Goal: Transaction & Acquisition: Obtain resource

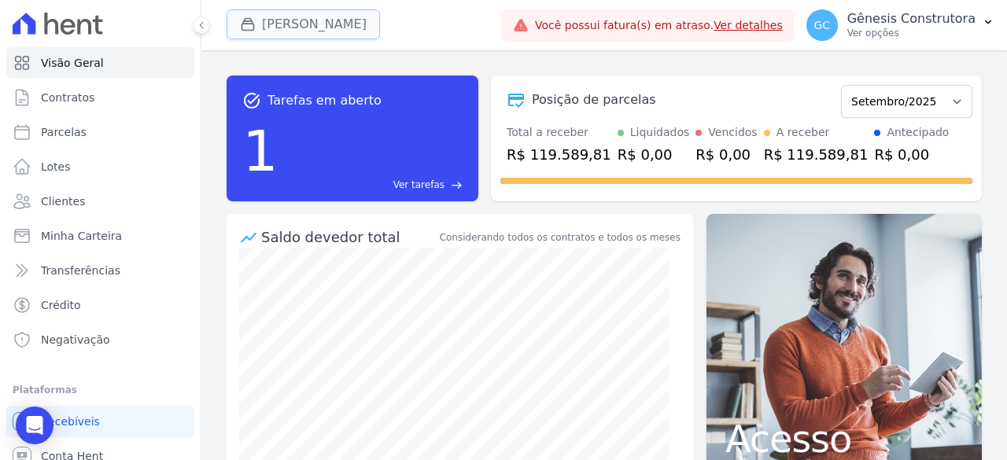
click at [304, 14] on button "[PERSON_NAME]" at bounding box center [303, 24] width 153 height 30
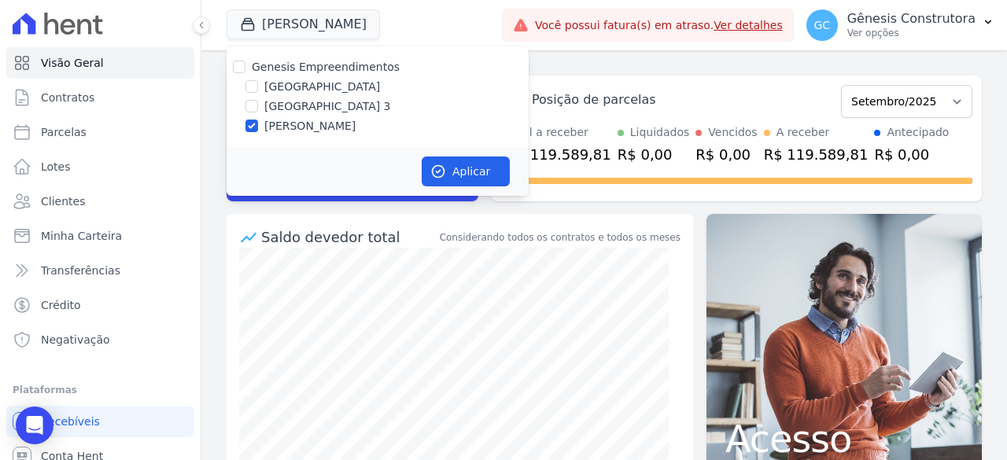
click at [311, 87] on label "[GEOGRAPHIC_DATA]" at bounding box center [322, 87] width 116 height 17
click at [258, 87] on input "[GEOGRAPHIC_DATA]" at bounding box center [251, 86] width 13 height 13
checkbox input "true"
click at [295, 128] on label "[PERSON_NAME]" at bounding box center [309, 126] width 91 height 17
click at [258, 128] on input "[PERSON_NAME]" at bounding box center [251, 126] width 13 height 13
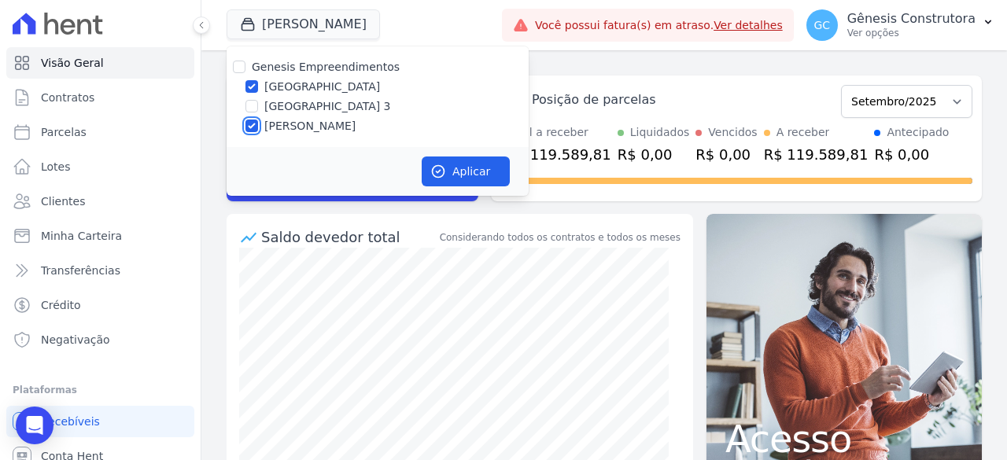
checkbox input "false"
click at [476, 180] on button "Aplicar" at bounding box center [466, 172] width 88 height 30
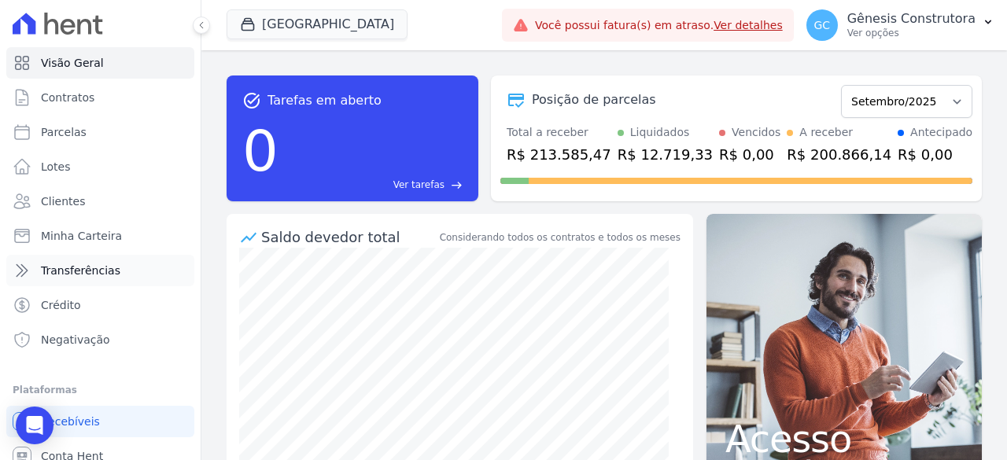
scroll to position [46, 0]
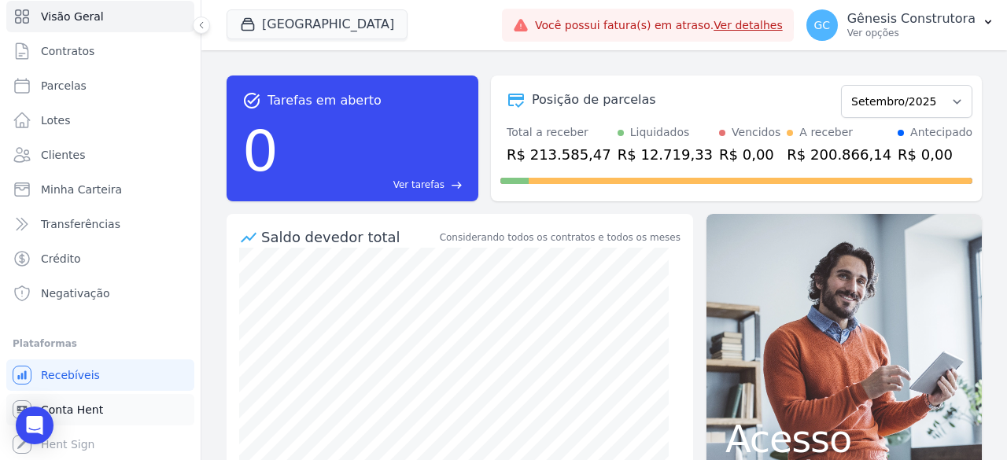
click at [89, 413] on span "Conta Hent" at bounding box center [72, 410] width 62 height 16
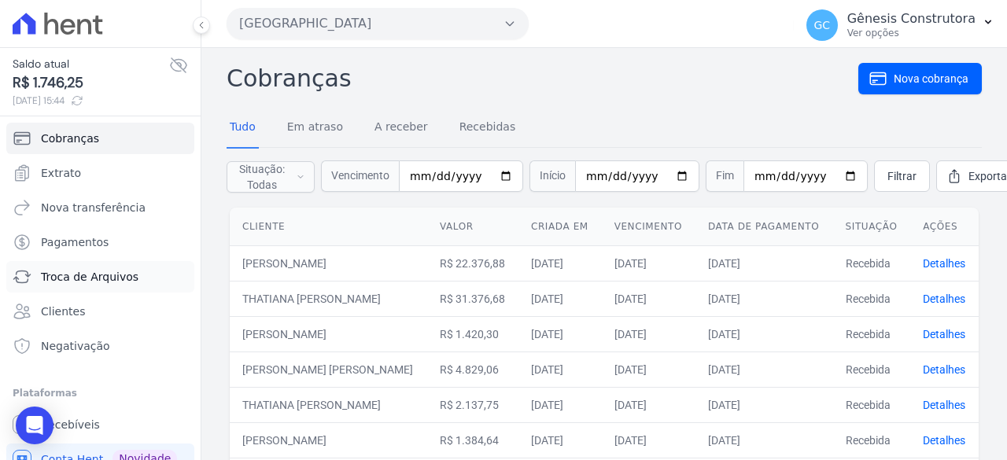
click at [116, 282] on span "Troca de Arquivos" at bounding box center [90, 277] width 98 height 16
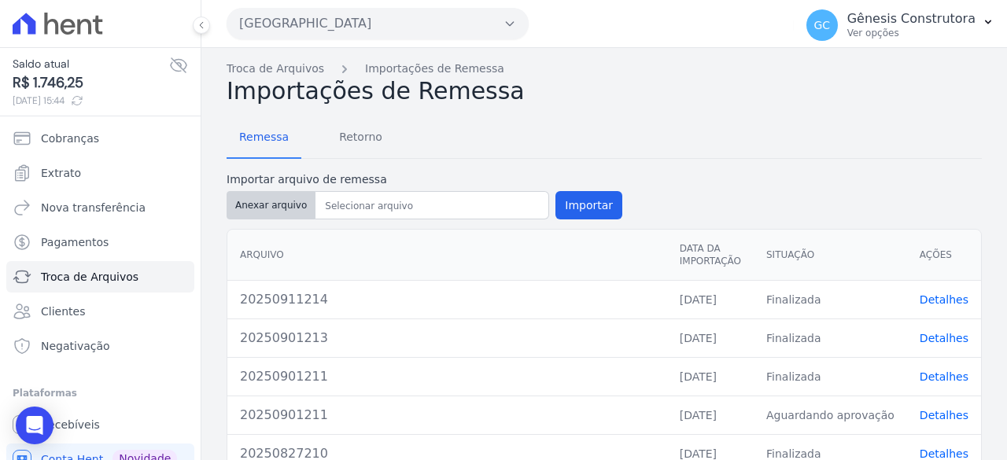
click at [283, 208] on button "Anexar arquivo" at bounding box center [271, 205] width 89 height 28
type input "20250915215"
click at [595, 204] on button "Importar" at bounding box center [588, 205] width 67 height 28
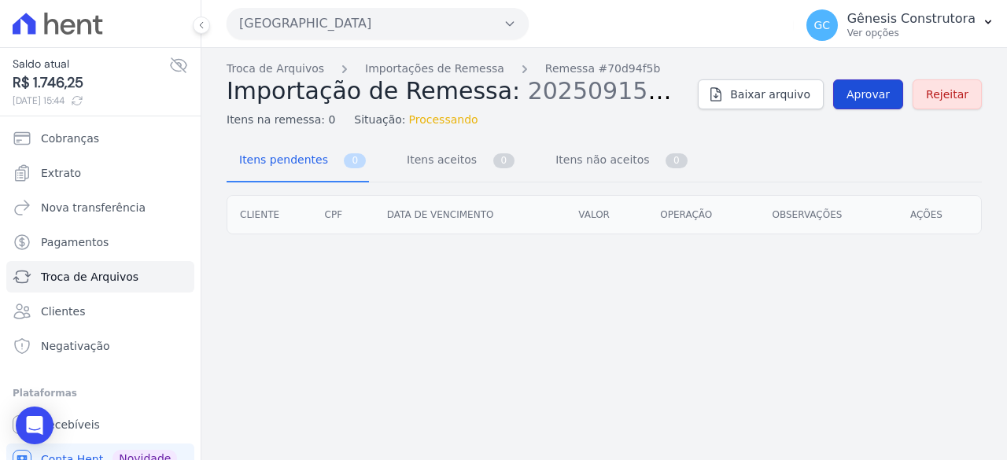
click at [894, 89] on link "Aprovar" at bounding box center [868, 94] width 70 height 30
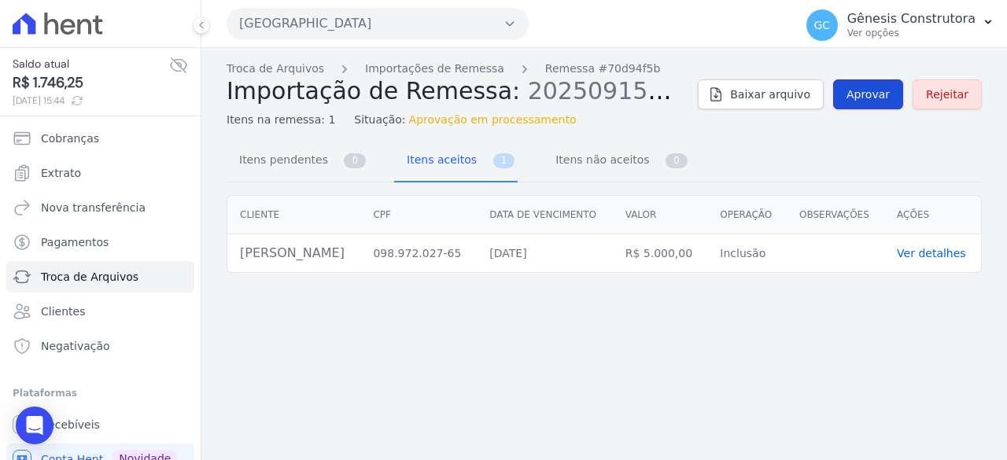
click at [850, 87] on link "Aprovar" at bounding box center [868, 94] width 70 height 30
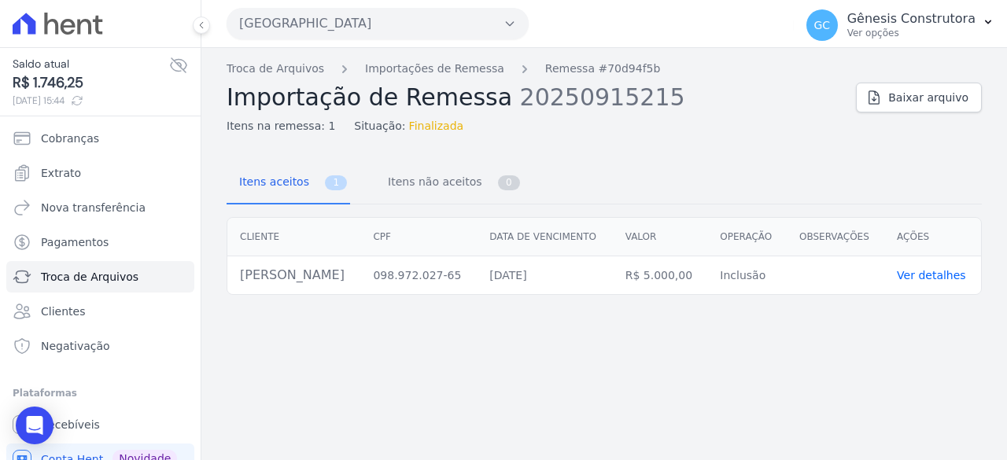
click at [953, 276] on link "Ver detalhes" at bounding box center [931, 275] width 69 height 13
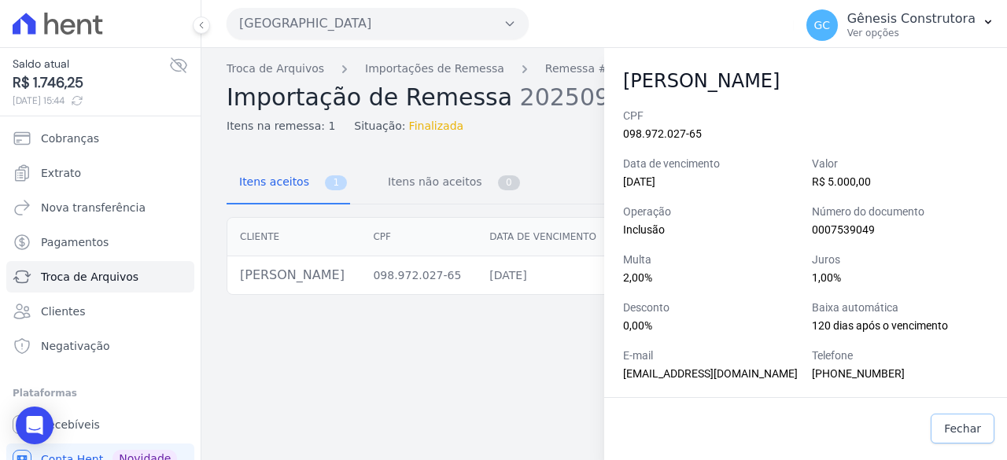
click at [971, 431] on span "Fechar" at bounding box center [962, 429] width 37 height 16
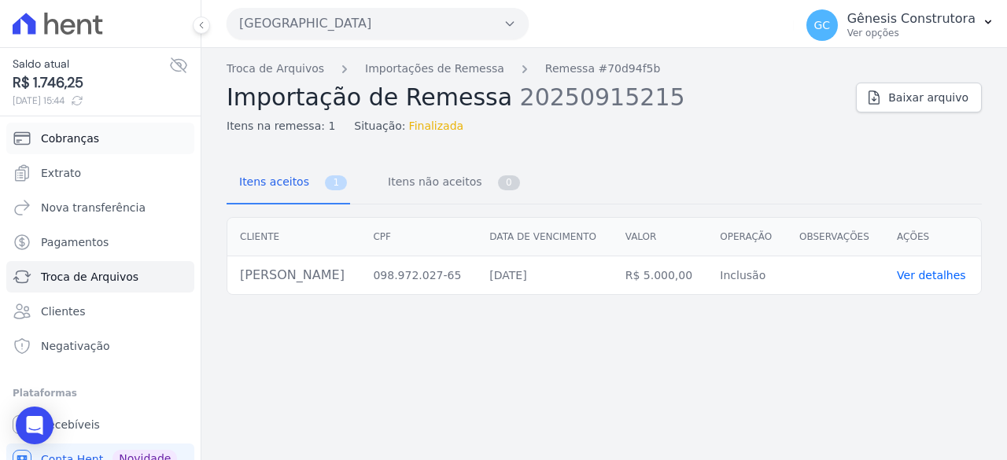
click at [116, 139] on link "Cobranças" at bounding box center [100, 138] width 188 height 31
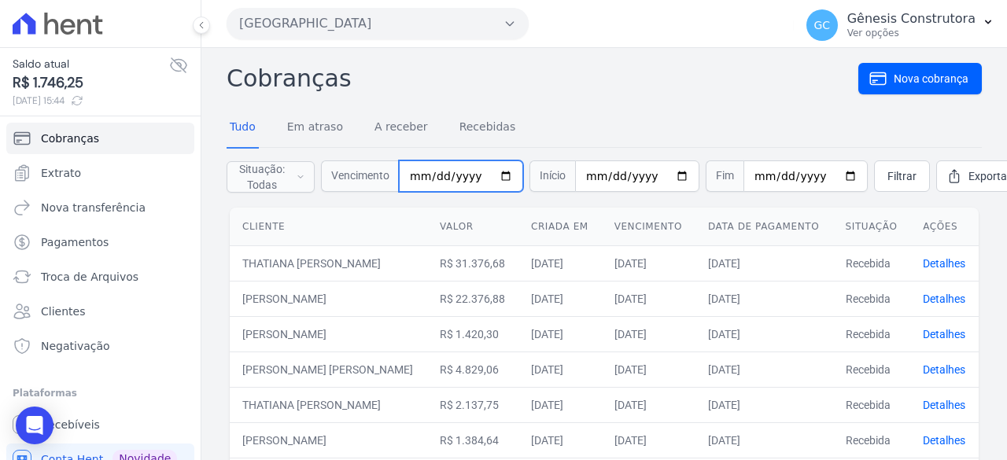
click at [419, 182] on input "date" at bounding box center [461, 175] width 124 height 31
click at [429, 178] on input "date" at bounding box center [461, 175] width 124 height 31
click at [424, 178] on input "date" at bounding box center [461, 175] width 124 height 31
click at [418, 186] on input "date" at bounding box center [461, 175] width 124 height 31
type input "[DATE]"
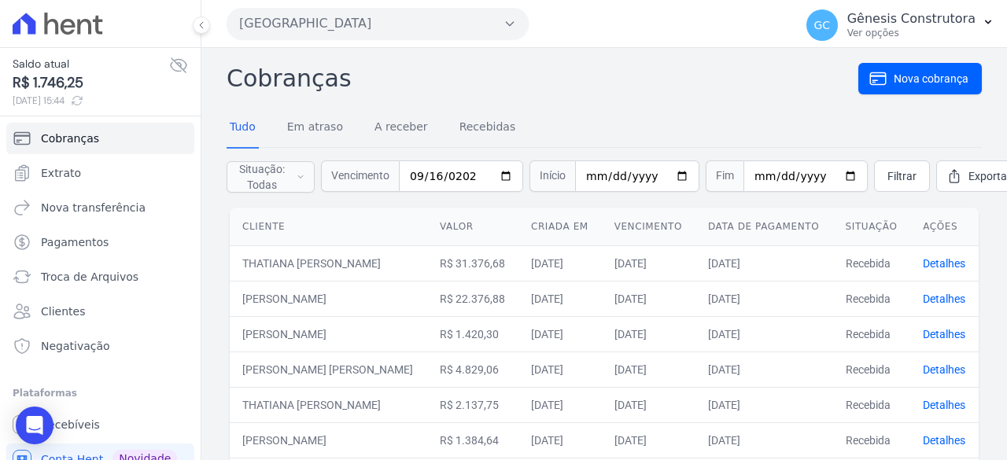
click at [868, 159] on form "Situação: Todas Em atraso A receber Recebidas Canceladas Vencimento 2025-09-16 …" at bounding box center [604, 176] width 755 height 57
click at [887, 170] on span "Filtrar" at bounding box center [901, 176] width 29 height 16
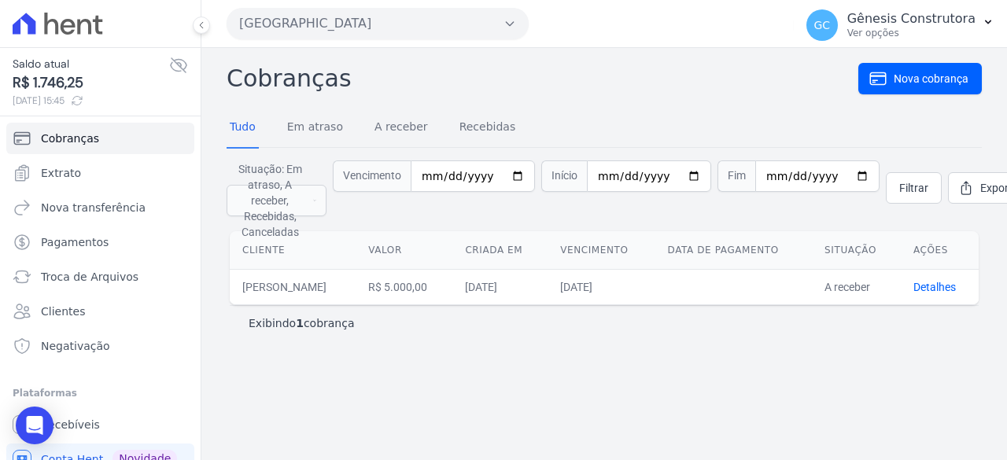
click at [938, 295] on td "Detalhes" at bounding box center [940, 286] width 78 height 35
click at [938, 286] on link "Detalhes" at bounding box center [934, 287] width 42 height 13
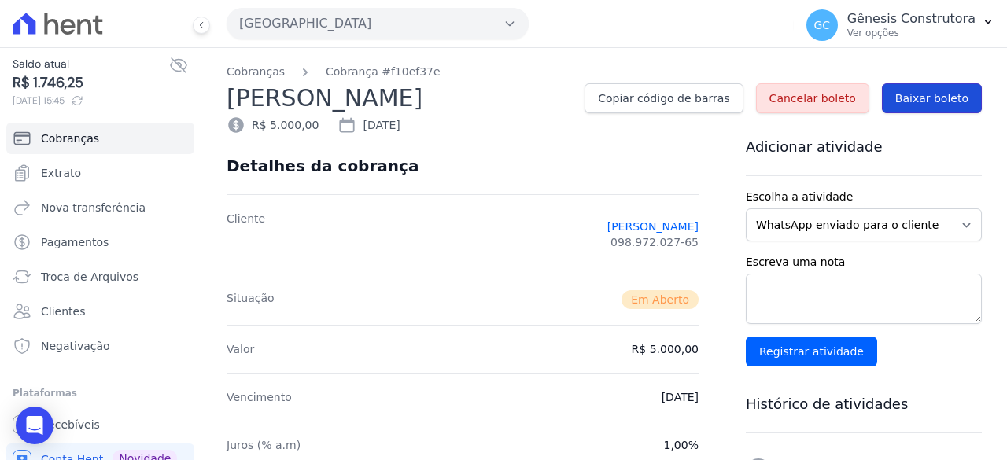
click at [904, 96] on span "Baixar boleto" at bounding box center [931, 98] width 73 height 16
